Goal: Browse casually

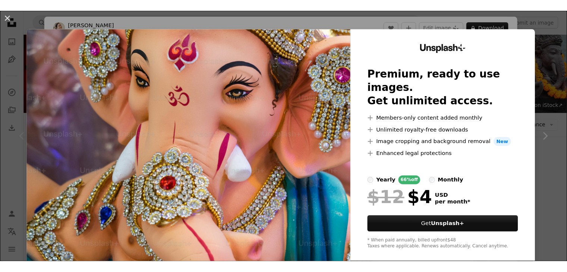
scroll to position [85, 0]
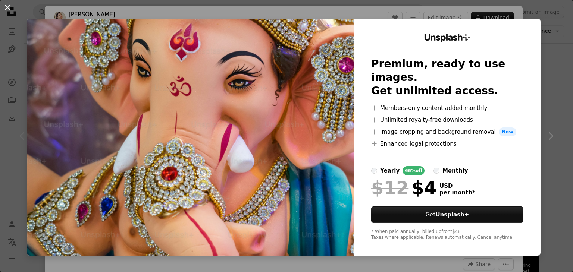
click at [3, 3] on button "An X shape" at bounding box center [7, 7] width 9 height 9
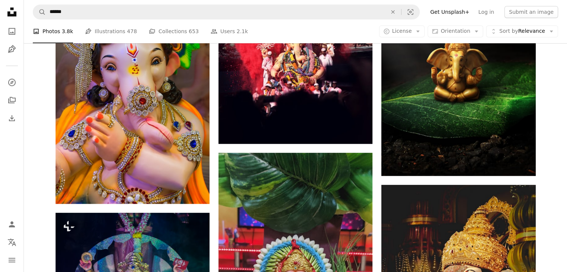
scroll to position [456, 0]
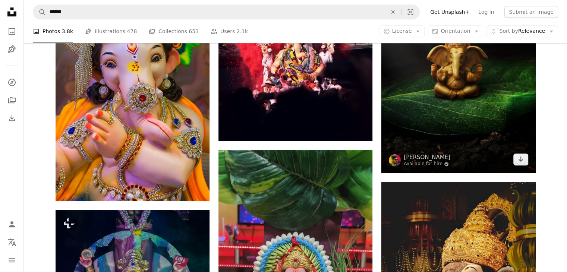
click at [442, 64] on img at bounding box center [458, 55] width 154 height 234
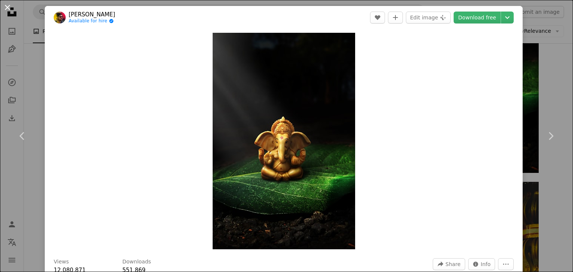
click at [4, 9] on button "An X shape" at bounding box center [7, 7] width 9 height 9
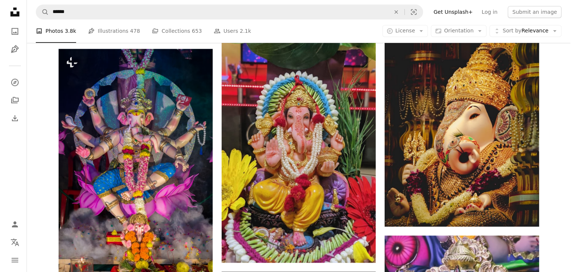
scroll to position [615, 0]
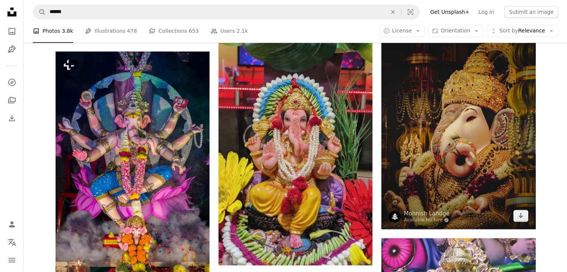
click at [414, 105] on img at bounding box center [458, 125] width 154 height 205
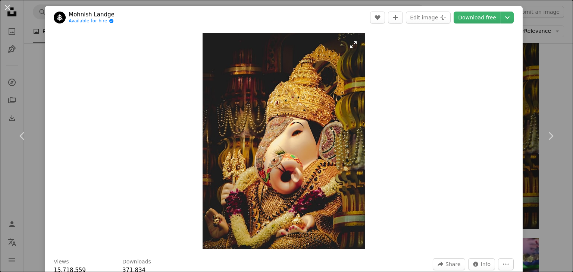
click at [274, 117] on img "Zoom in on this image" at bounding box center [283, 141] width 163 height 217
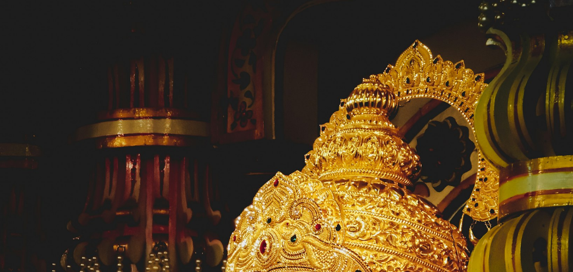
scroll to position [238, 0]
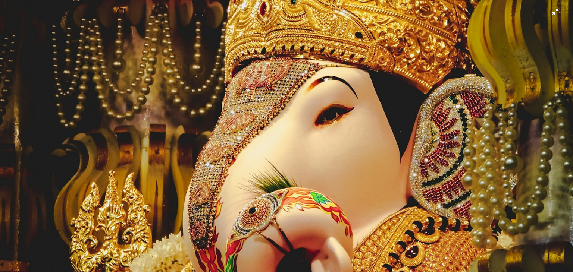
click at [274, 117] on img "Zoom out on this image" at bounding box center [286, 143] width 573 height 764
click at [274, 117] on img "Zoom out on this image" at bounding box center [283, 141] width 163 height 217
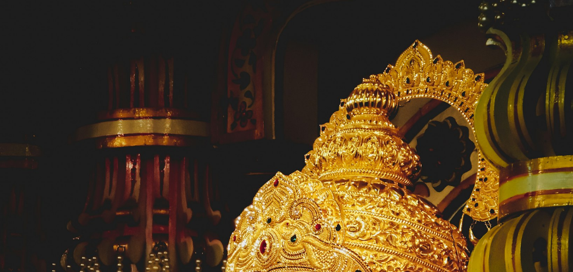
scroll to position [239, 0]
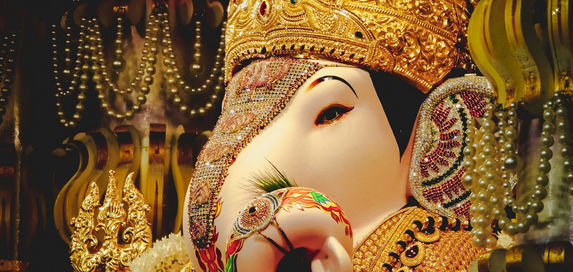
click at [274, 117] on img "Zoom out on this image" at bounding box center [286, 143] width 573 height 764
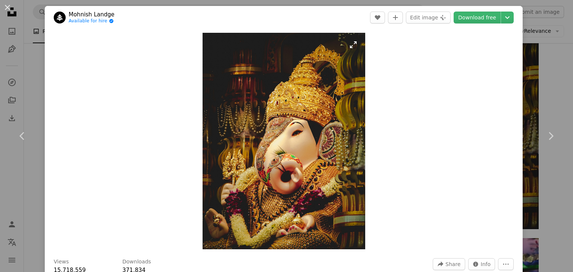
click at [274, 117] on img "Zoom in on this image" at bounding box center [283, 141] width 163 height 217
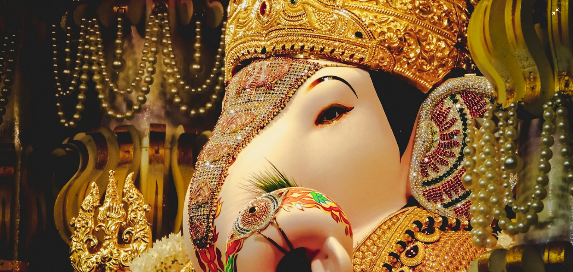
click at [274, 117] on img "Zoom out on this image" at bounding box center [286, 143] width 573 height 764
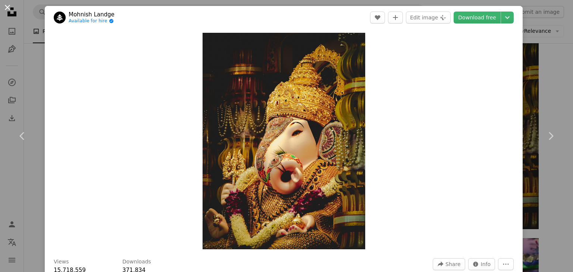
click at [3, 9] on button "An X shape" at bounding box center [7, 7] width 9 height 9
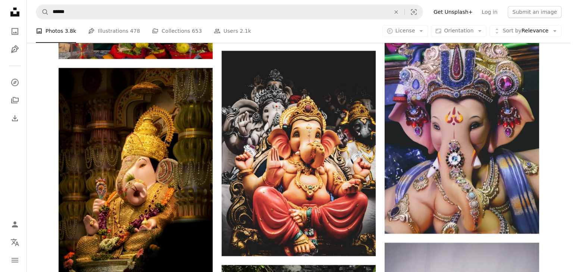
scroll to position [841, 0]
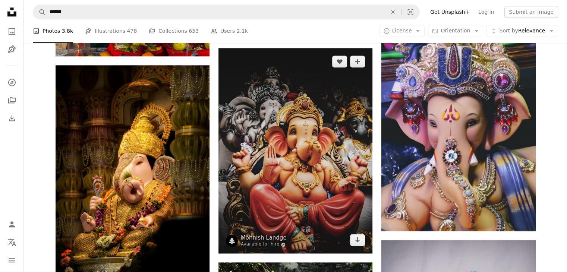
click at [271, 145] on img at bounding box center [295, 150] width 154 height 205
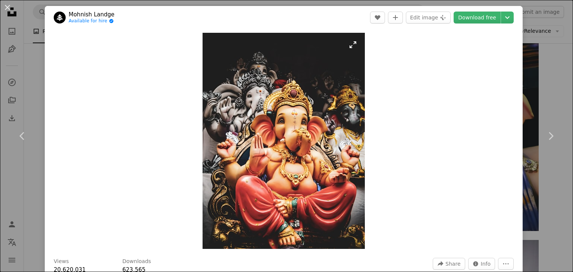
click at [253, 133] on img "Zoom in on this image" at bounding box center [283, 141] width 162 height 216
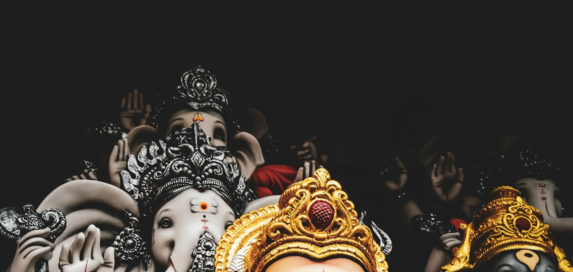
scroll to position [239, 0]
